Goal: Check status

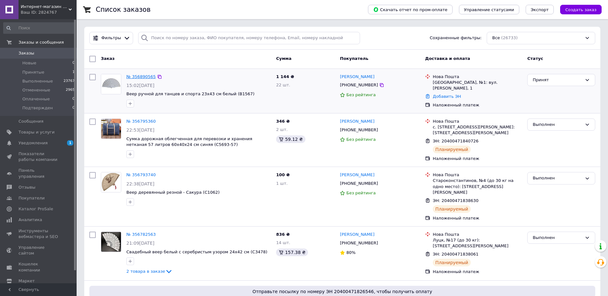
click at [142, 75] on link "№ 356890565" at bounding box center [140, 76] width 29 height 5
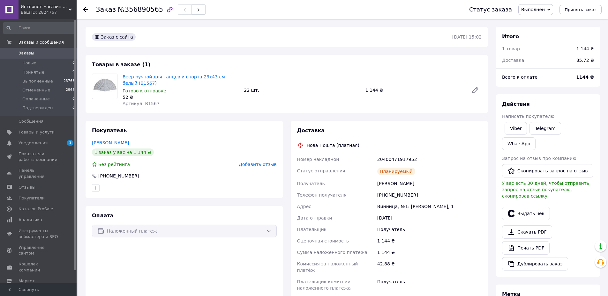
click at [22, 49] on link "Заказы 0" at bounding box center [39, 53] width 78 height 11
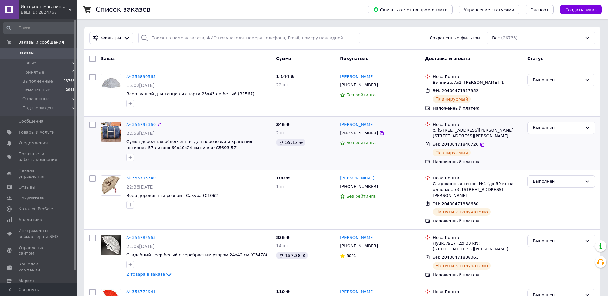
click at [225, 148] on span "Сумка дорожная облегченная для перевозки и хранения нетканая 57 литров 60х40х24…" at bounding box center [198, 145] width 144 height 12
